Goal: Transaction & Acquisition: Purchase product/service

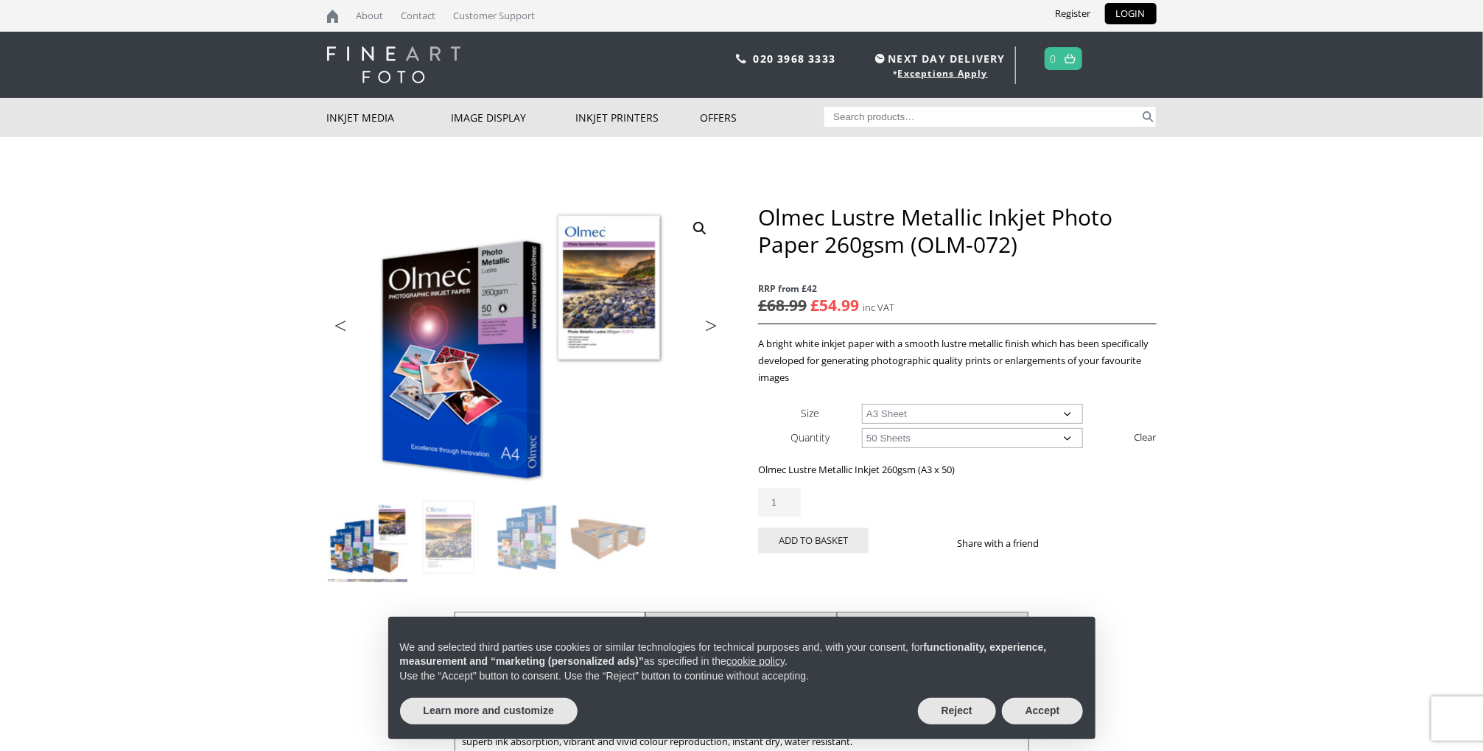
click at [1070, 416] on select "Choose an option A4 Sheet A3 Sheet A3+ Sheet A2 Sheet" at bounding box center [972, 414] width 221 height 20
click at [862, 404] on select "Choose an option A4 Sheet A3 Sheet A3+ Sheet A2 Sheet" at bounding box center [972, 414] width 221 height 20
select select "a3-sheet-2"
click at [1063, 438] on select "Choose an option 50 Sheets" at bounding box center [972, 438] width 221 height 20
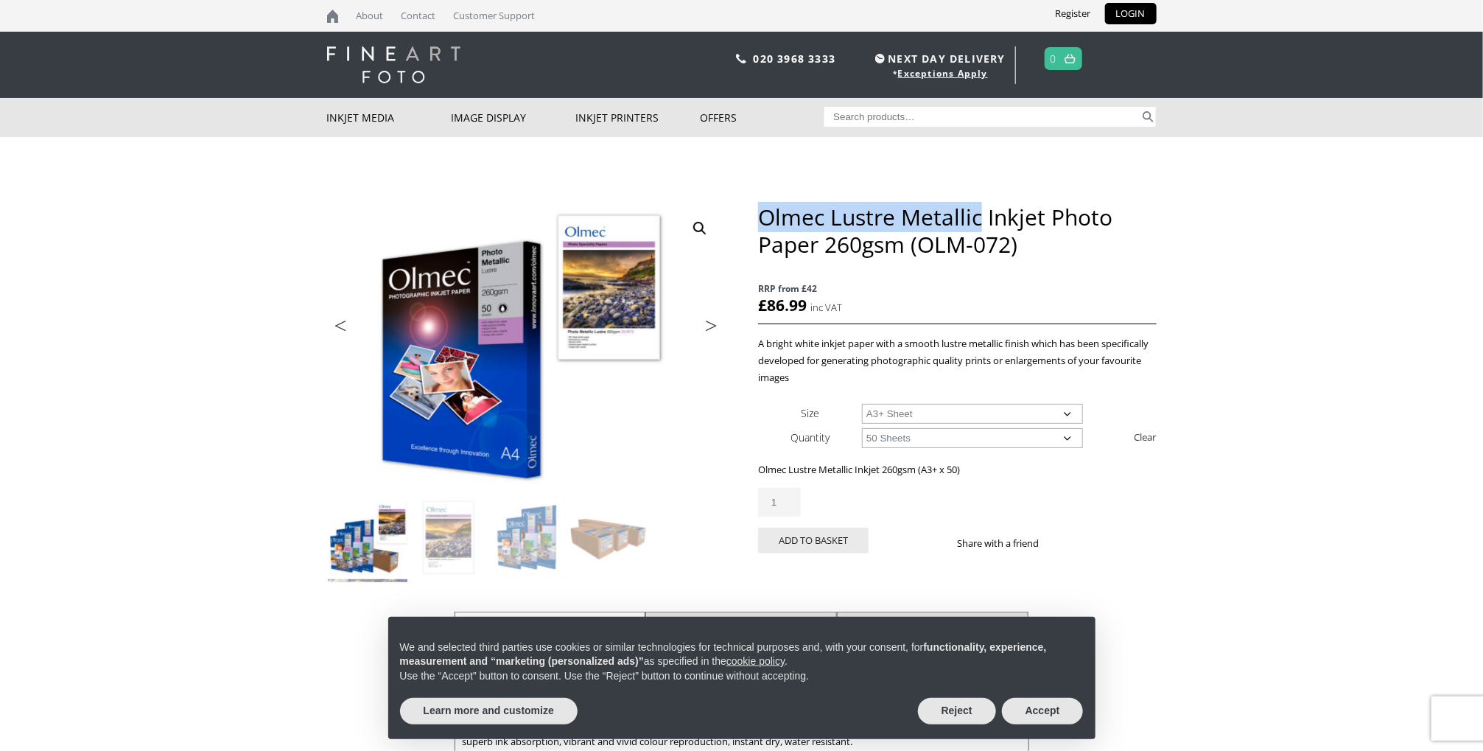
drag, startPoint x: 983, startPoint y: 217, endPoint x: 760, endPoint y: 214, distance: 222.6
click at [760, 214] on h1 "Olmec Lustre Metallic Inkjet Photo Paper 260gsm (OLM-072)" at bounding box center [957, 230] width 398 height 55
copy h1 "Olmec Lustre Metallic"
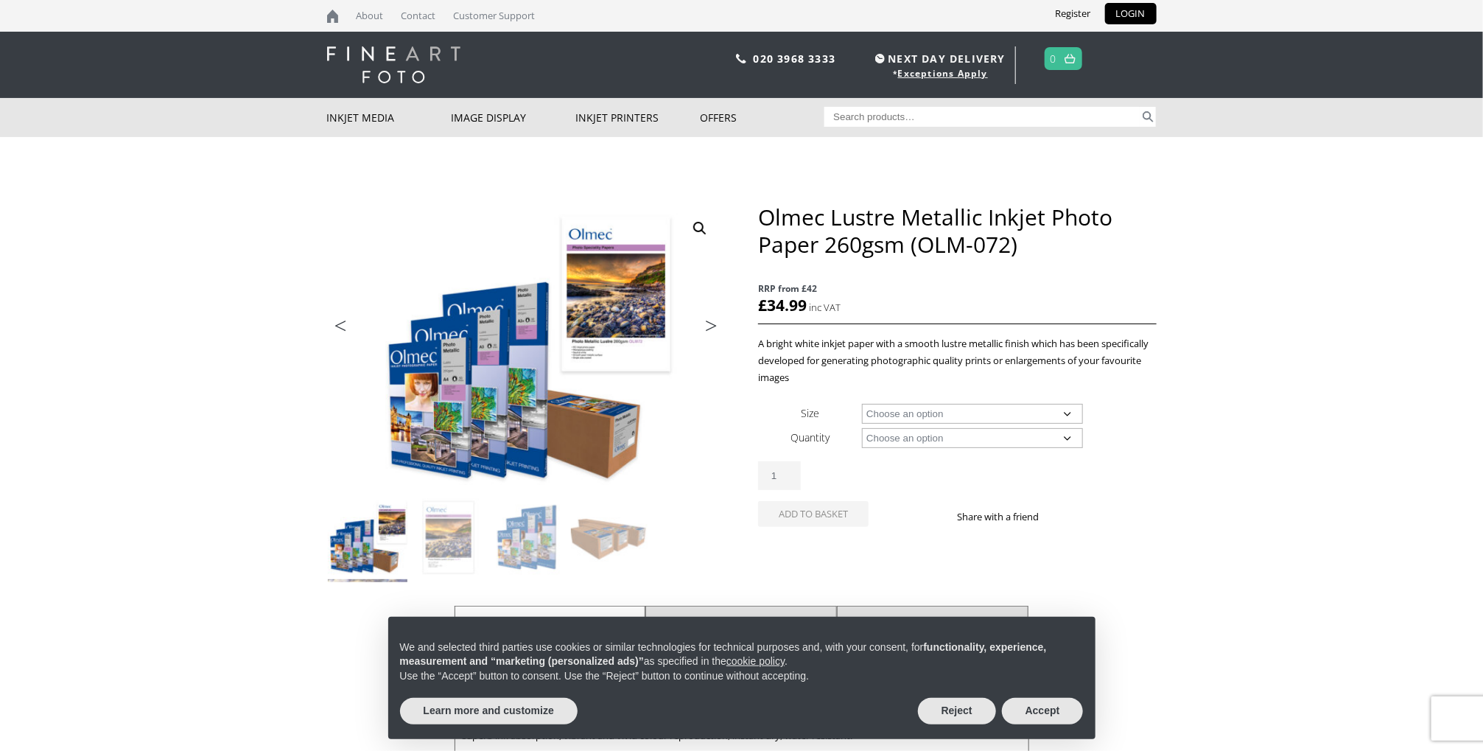
click at [1066, 407] on select "Choose an option A4 Sheet A3 Sheet A3+ Sheet A2 Sheet 17" Wide Roll 24" Wide Ro…" at bounding box center [972, 414] width 221 height 20
click at [862, 404] on select "Choose an option A4 Sheet A3 Sheet A3+ Sheet A2 Sheet 17" Wide Roll 24" Wide Ro…" at bounding box center [972, 414] width 221 height 20
select select "a3-sheet-2"
click at [1064, 436] on select "Choose an option 50 Sheets" at bounding box center [972, 438] width 221 height 20
select select "50-sheets"
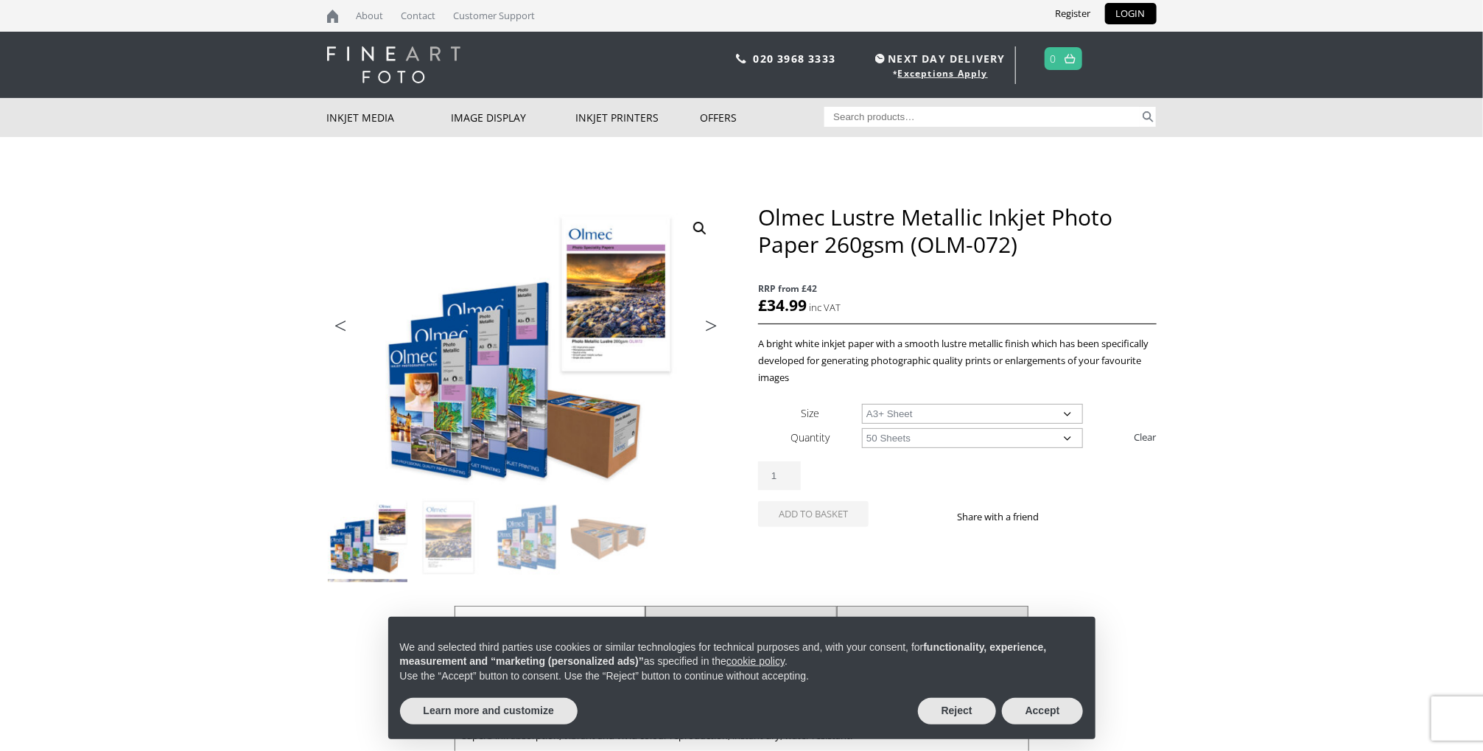
click at [862, 428] on select "Choose an option 50 Sheets" at bounding box center [972, 438] width 221 height 20
select select "a3-sheet-2"
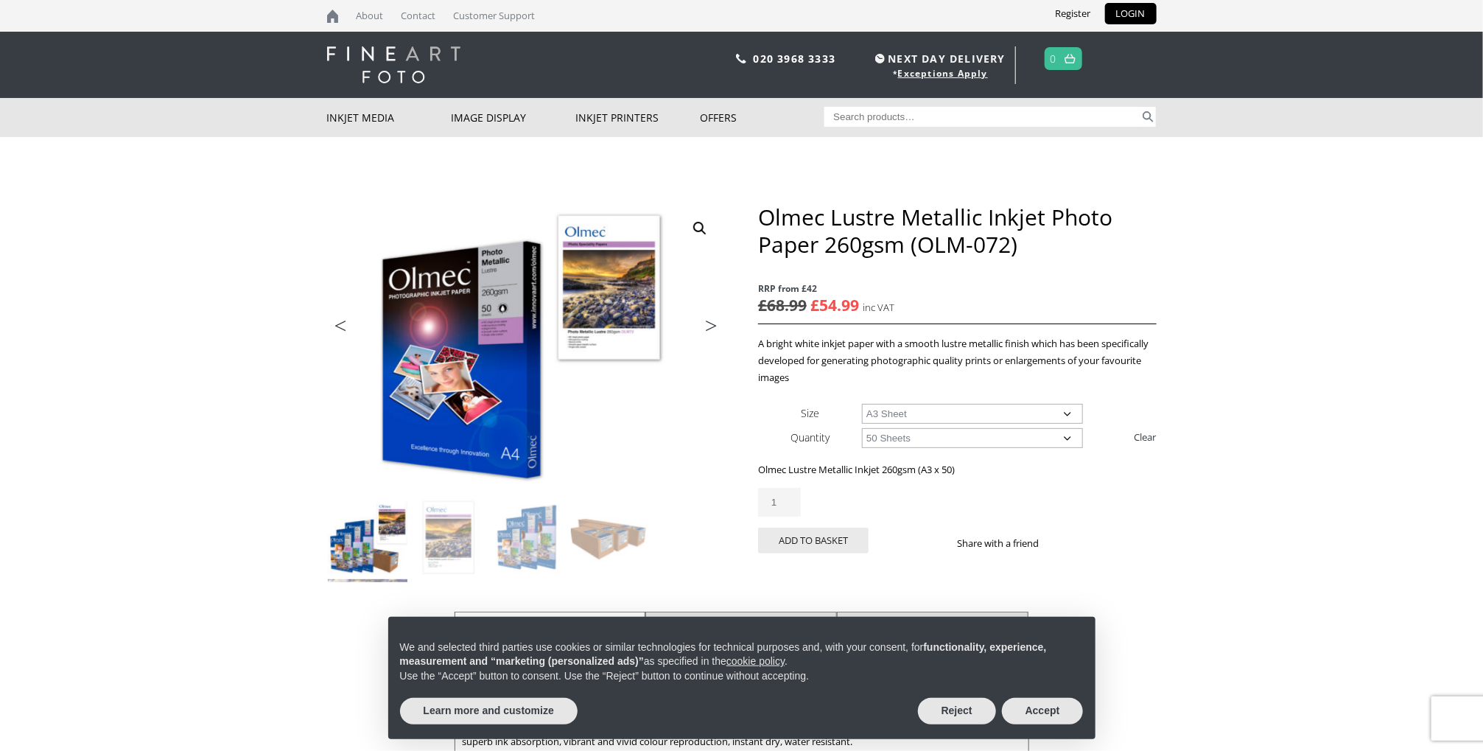
click at [1064, 411] on select "Choose an option A4 Sheet A3 Sheet A3+ Sheet A2 Sheet" at bounding box center [972, 414] width 221 height 20
click at [862, 404] on select "Choose an option A4 Sheet A3 Sheet A3+ Sheet A2 Sheet" at bounding box center [972, 414] width 221 height 20
select select "a3-sheet-2"
click at [1065, 435] on select "Choose an option 50 Sheets" at bounding box center [972, 438] width 221 height 20
click at [1115, 494] on div "Olmec Lustre Metallic Inkjet Photo Paper 260gsm (OLM-072) quantity 1" at bounding box center [957, 502] width 398 height 29
